Goal: Browse casually: Explore the website without a specific task or goal

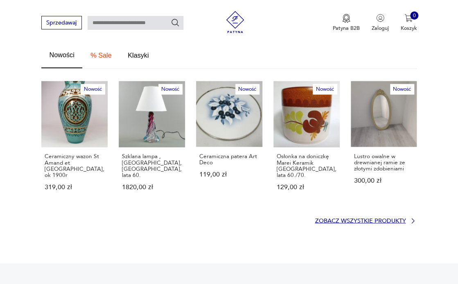
drag, startPoint x: 378, startPoint y: 205, endPoint x: 371, endPoint y: 205, distance: 7.0
click at [378, 219] on p "Zobacz wszystkie produkty" at bounding box center [360, 221] width 91 height 5
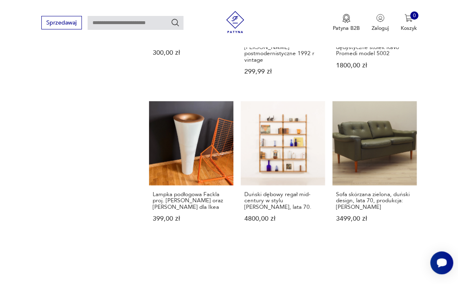
scroll to position [598, 0]
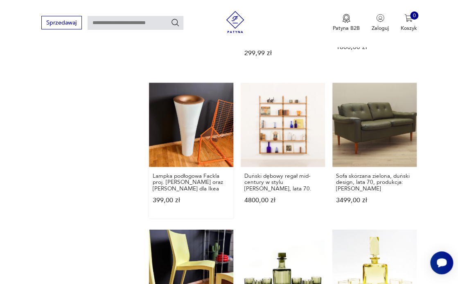
click at [186, 133] on link "Lampka podłogowa Fackla proj. [PERSON_NAME] oraz [PERSON_NAME] dla Ikea 399,00 …" at bounding box center [191, 150] width 84 height 135
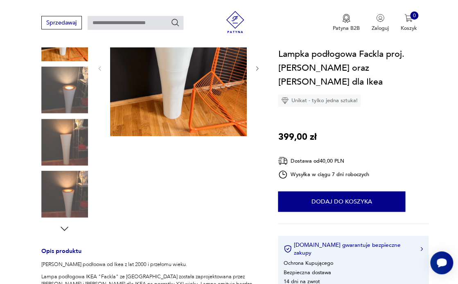
scroll to position [83, 0]
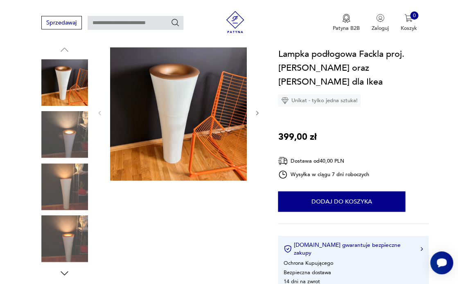
click at [176, 119] on img at bounding box center [178, 112] width 137 height 137
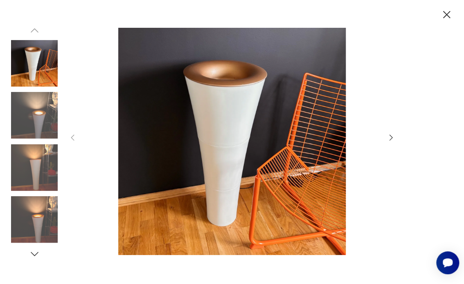
click at [36, 126] on img at bounding box center [34, 115] width 47 height 47
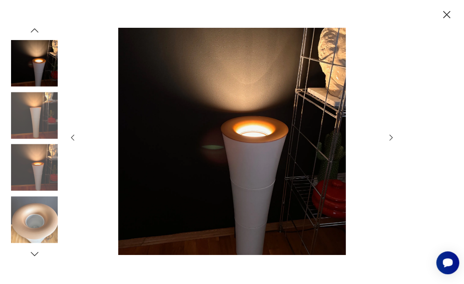
click at [28, 165] on img at bounding box center [34, 167] width 47 height 47
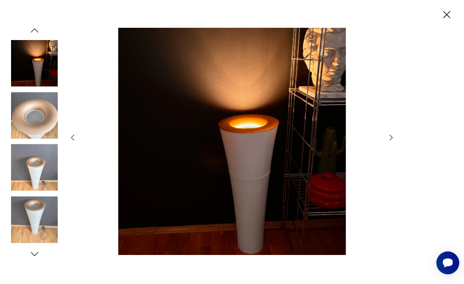
click at [32, 186] on img at bounding box center [34, 167] width 47 height 47
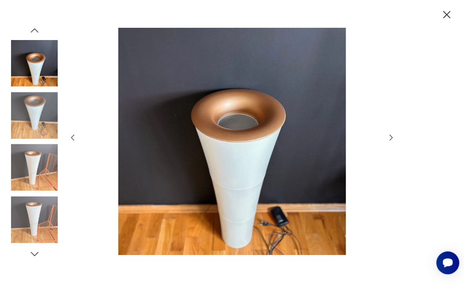
click at [35, 212] on img at bounding box center [34, 219] width 47 height 47
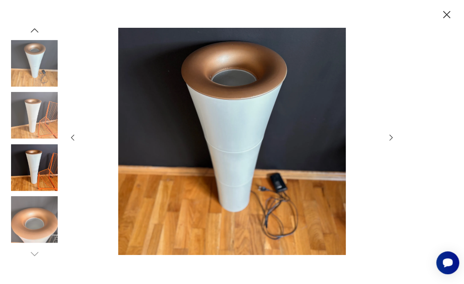
click at [32, 223] on img at bounding box center [34, 219] width 47 height 47
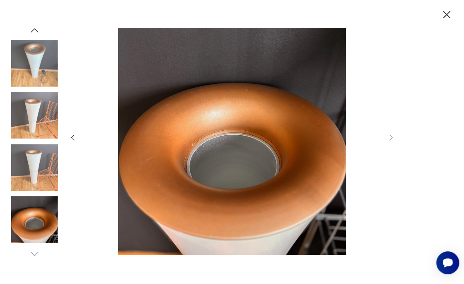
click at [34, 227] on img at bounding box center [34, 219] width 47 height 47
click at [446, 16] on icon "button" at bounding box center [446, 14] width 13 height 13
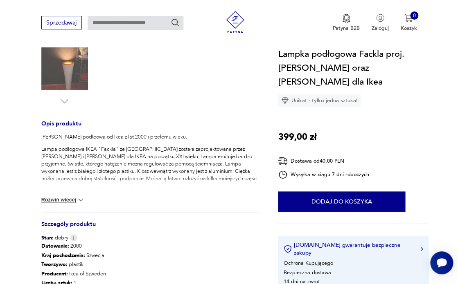
scroll to position [260, 0]
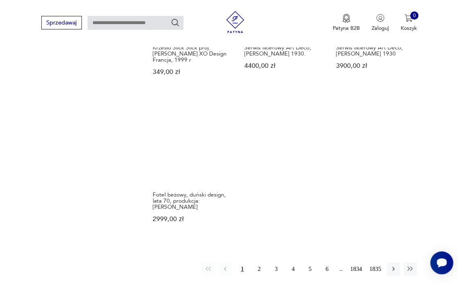
scroll to position [894, 0]
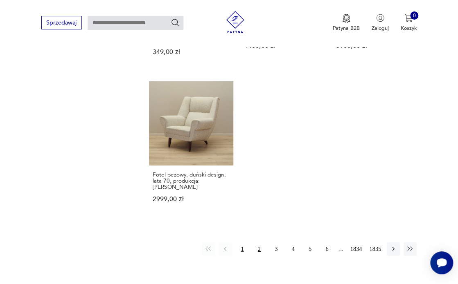
click at [261, 243] on button "2" at bounding box center [258, 249] width 13 height 13
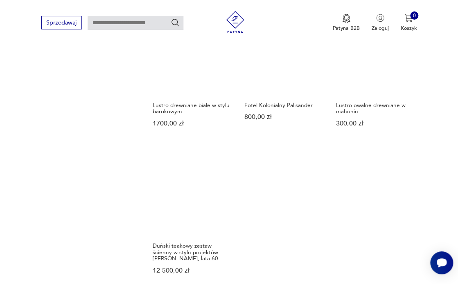
scroll to position [860, 0]
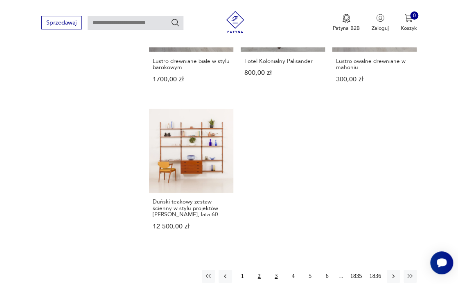
click at [277, 270] on button "3" at bounding box center [275, 276] width 13 height 13
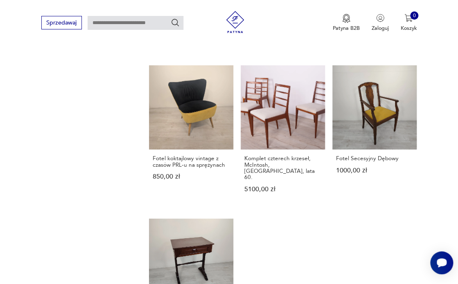
scroll to position [957, 0]
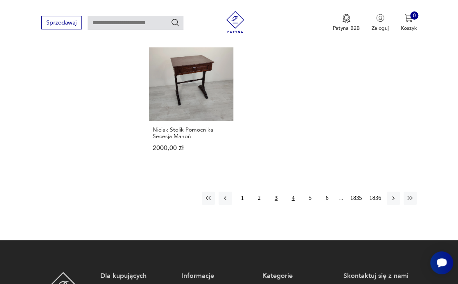
click at [295, 192] on button "4" at bounding box center [292, 198] width 13 height 13
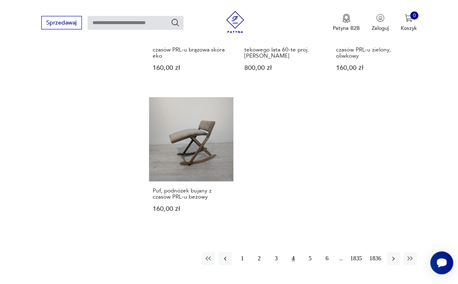
scroll to position [916, 0]
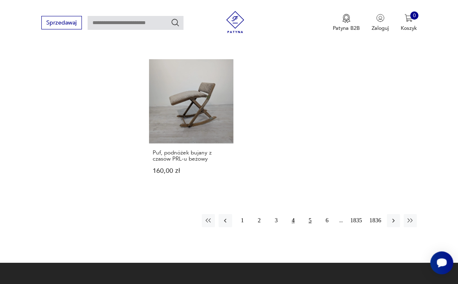
click at [312, 214] on button "5" at bounding box center [309, 220] width 13 height 13
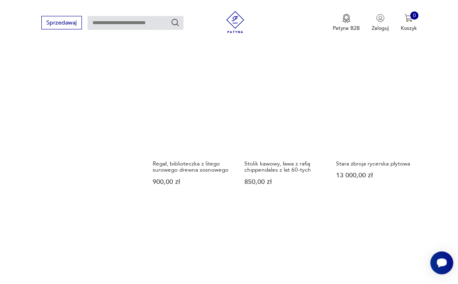
scroll to position [797, 0]
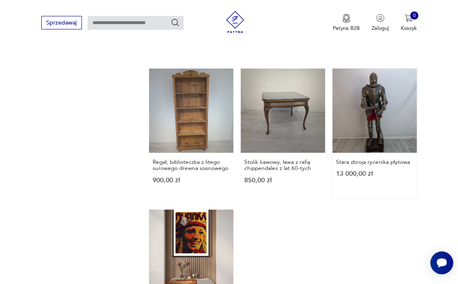
click at [373, 91] on link "Stara zbroja rycerska płytowa 13 000,00 zł" at bounding box center [374, 133] width 84 height 129
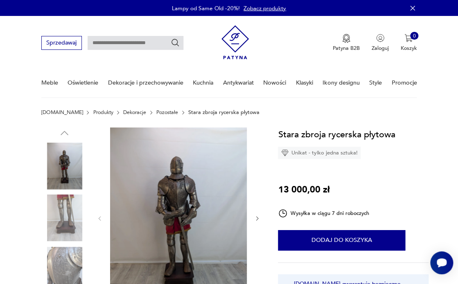
click at [182, 193] on img at bounding box center [178, 219] width 137 height 182
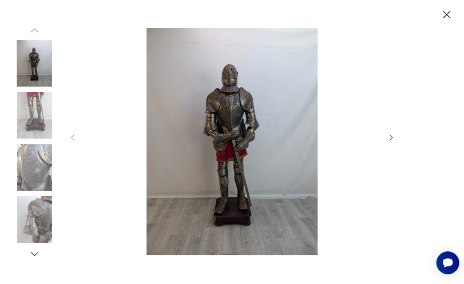
click at [390, 138] on icon "button" at bounding box center [391, 137] width 9 height 9
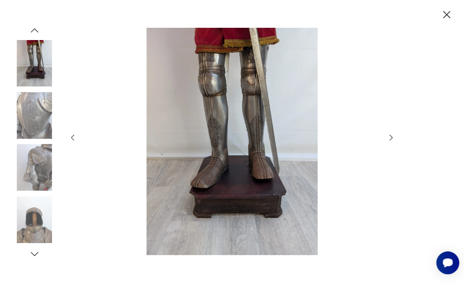
click at [390, 138] on icon "button" at bounding box center [391, 137] width 9 height 9
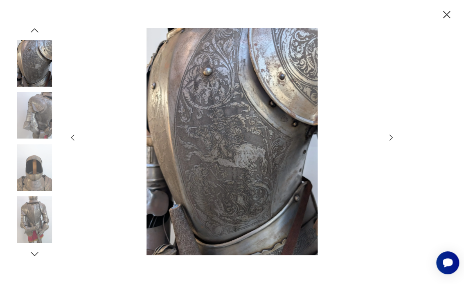
click at [390, 138] on icon "button" at bounding box center [391, 137] width 9 height 9
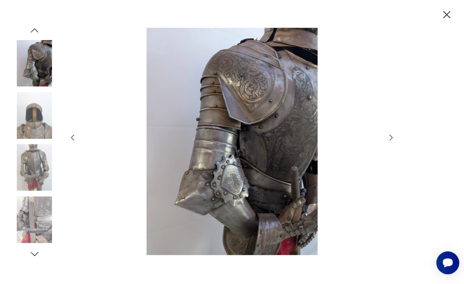
click at [390, 138] on icon "button" at bounding box center [391, 137] width 9 height 9
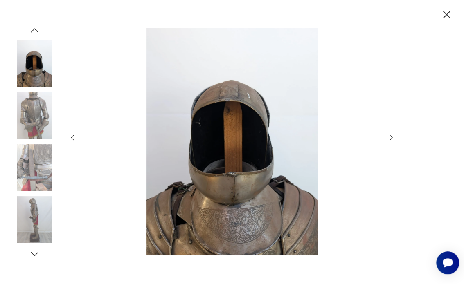
click at [389, 139] on icon "button" at bounding box center [391, 137] width 9 height 9
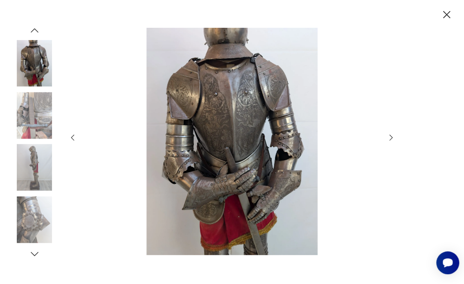
click at [389, 139] on icon "button" at bounding box center [391, 137] width 9 height 9
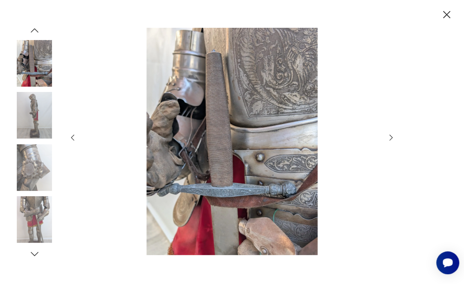
click at [445, 15] on icon "button" at bounding box center [446, 14] width 7 height 7
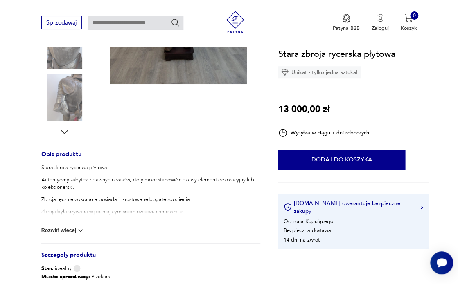
scroll to position [238, 0]
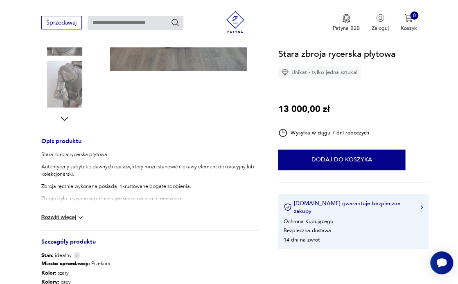
click at [81, 217] on img at bounding box center [81, 218] width 8 height 8
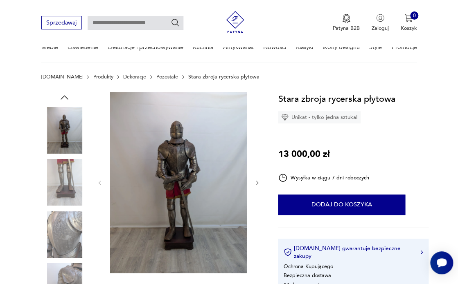
scroll to position [0, 0]
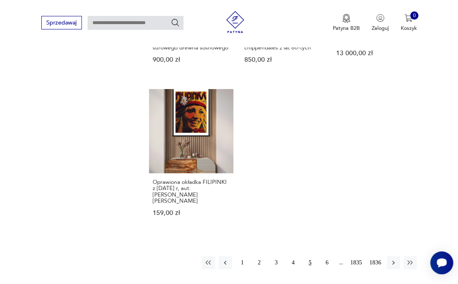
scroll to position [948, 0]
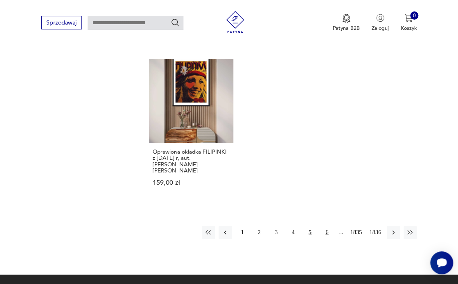
click at [327, 226] on button "6" at bounding box center [326, 232] width 13 height 13
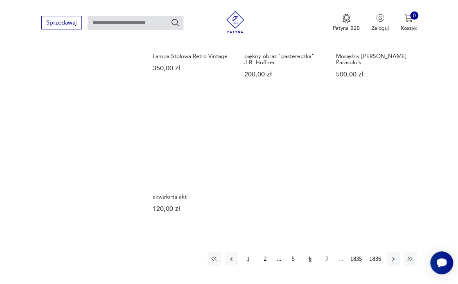
scroll to position [899, 0]
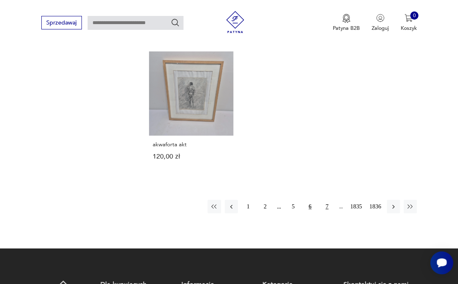
click at [327, 204] on button "7" at bounding box center [326, 206] width 13 height 13
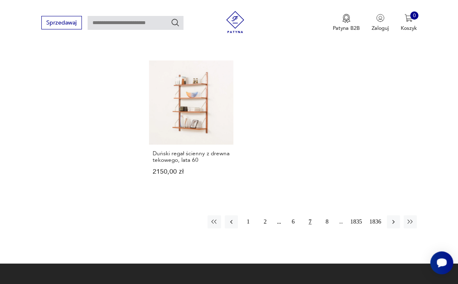
scroll to position [989, 0]
